Goal: Navigation & Orientation: Find specific page/section

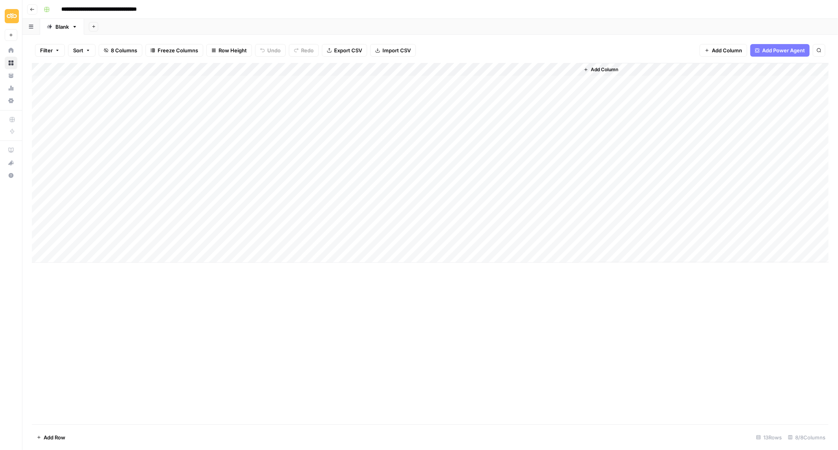
click at [32, 10] on icon "button" at bounding box center [32, 9] width 5 height 5
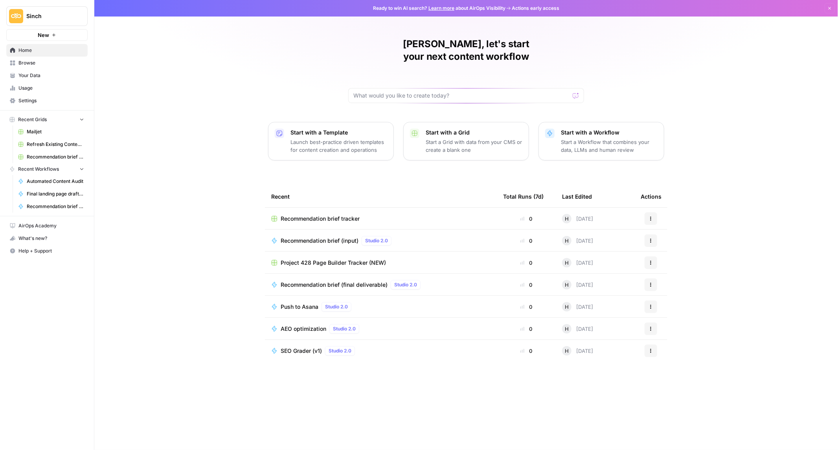
click at [331, 215] on span "Recommendation brief tracker" at bounding box center [320, 219] width 79 height 8
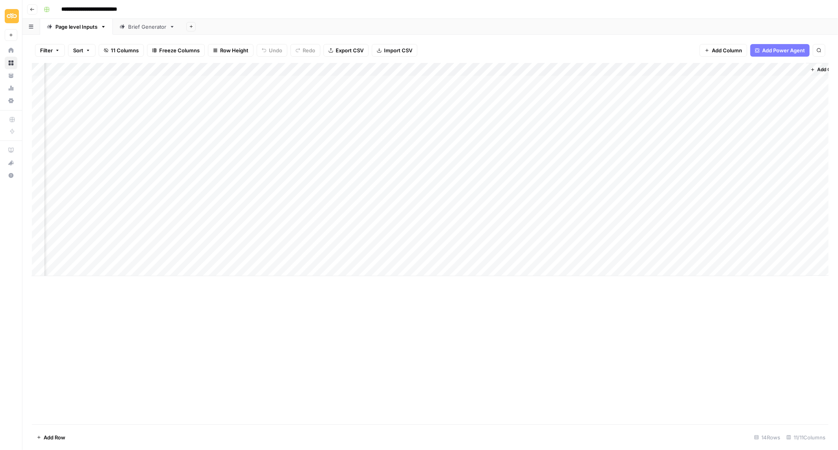
scroll to position [0, 171]
click at [134, 28] on div "Brief Generator" at bounding box center [147, 27] width 38 height 8
click at [79, 29] on div "Page level Inputs" at bounding box center [76, 27] width 42 height 8
click at [32, 8] on icon "button" at bounding box center [32, 9] width 4 height 3
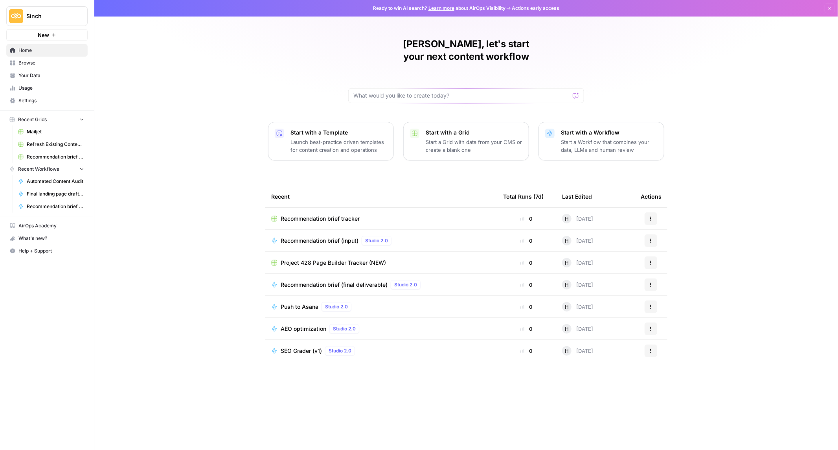
click at [310, 259] on span "Project 428 Page Builder Tracker (NEW)" at bounding box center [333, 263] width 105 height 8
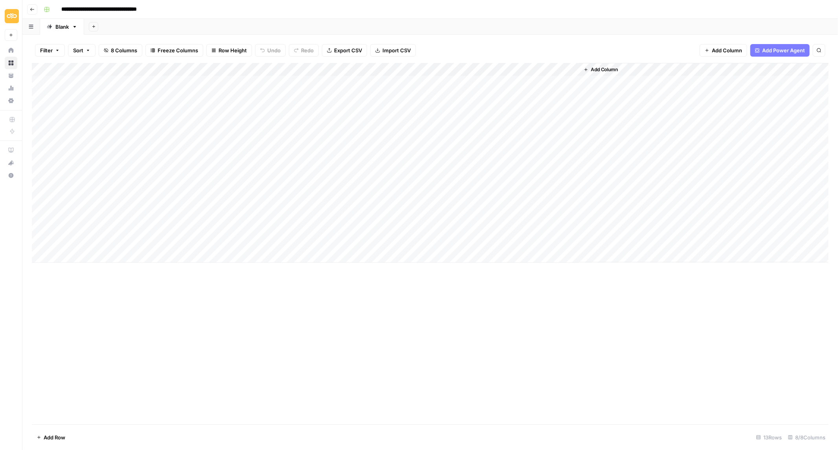
click at [33, 11] on icon "button" at bounding box center [32, 9] width 5 height 5
